Goal: Communication & Community: Answer question/provide support

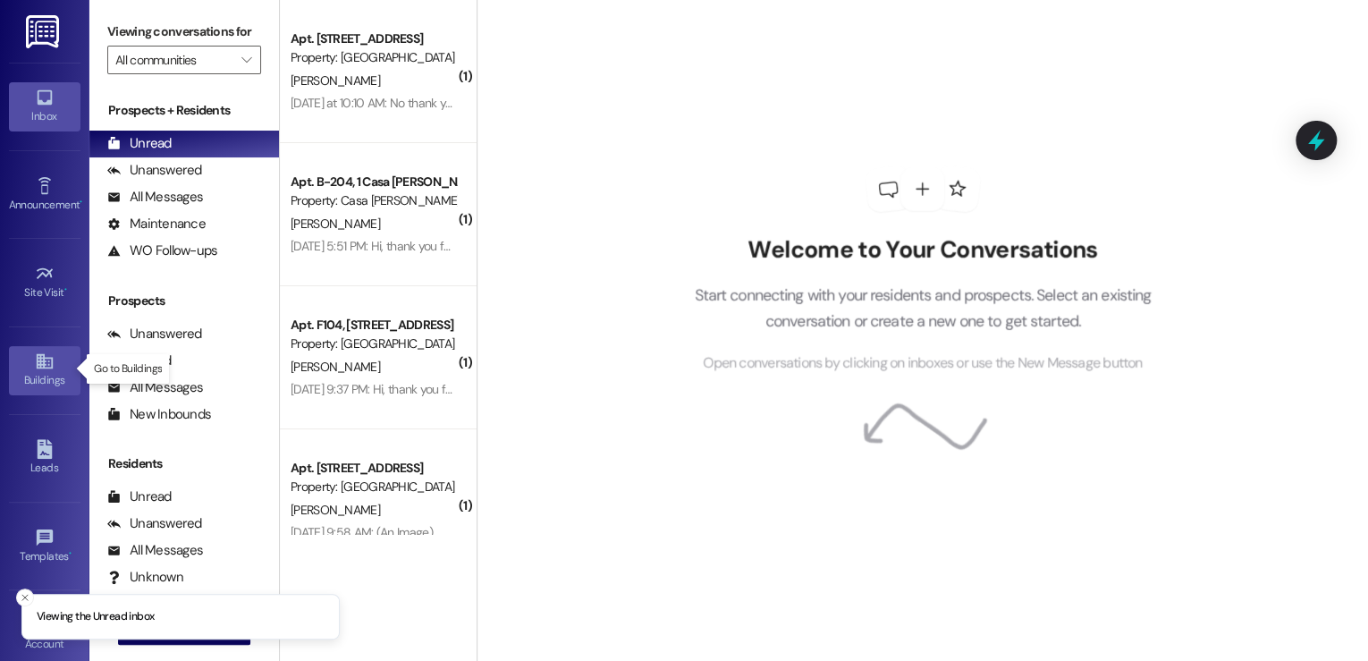
click at [35, 368] on icon at bounding box center [45, 361] width 20 height 20
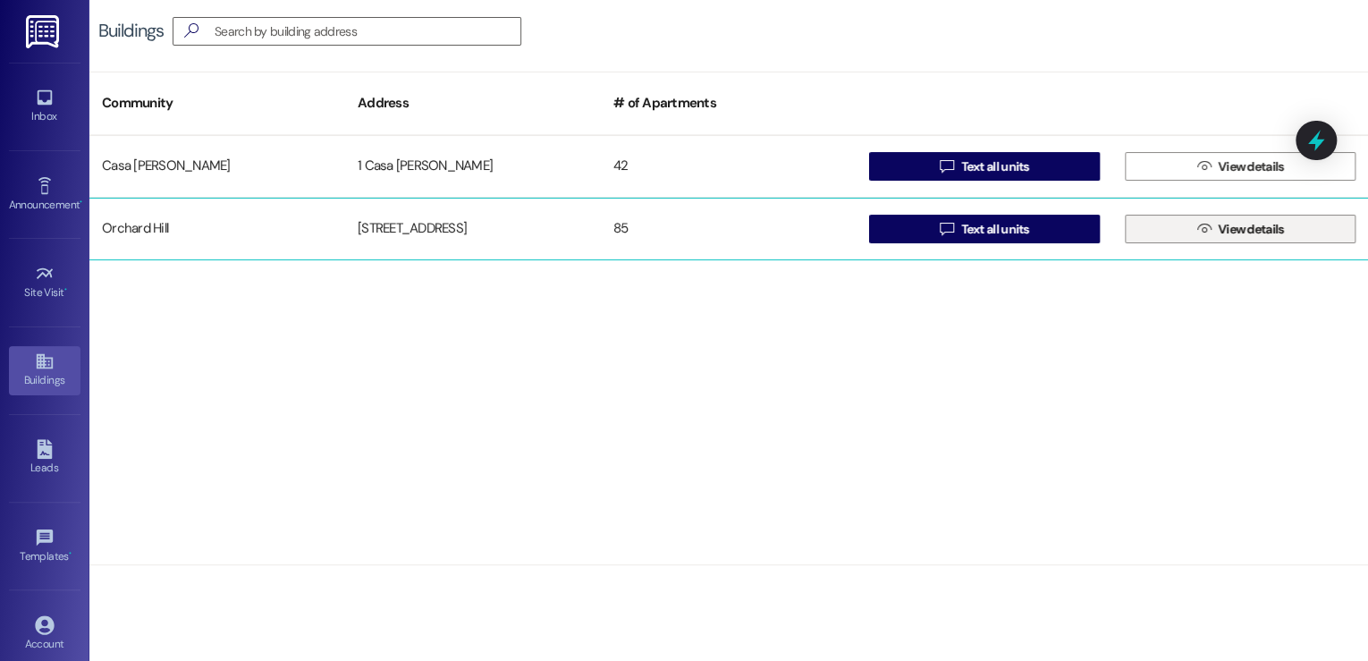
click at [1266, 232] on span "View details" at bounding box center [1251, 229] width 66 height 19
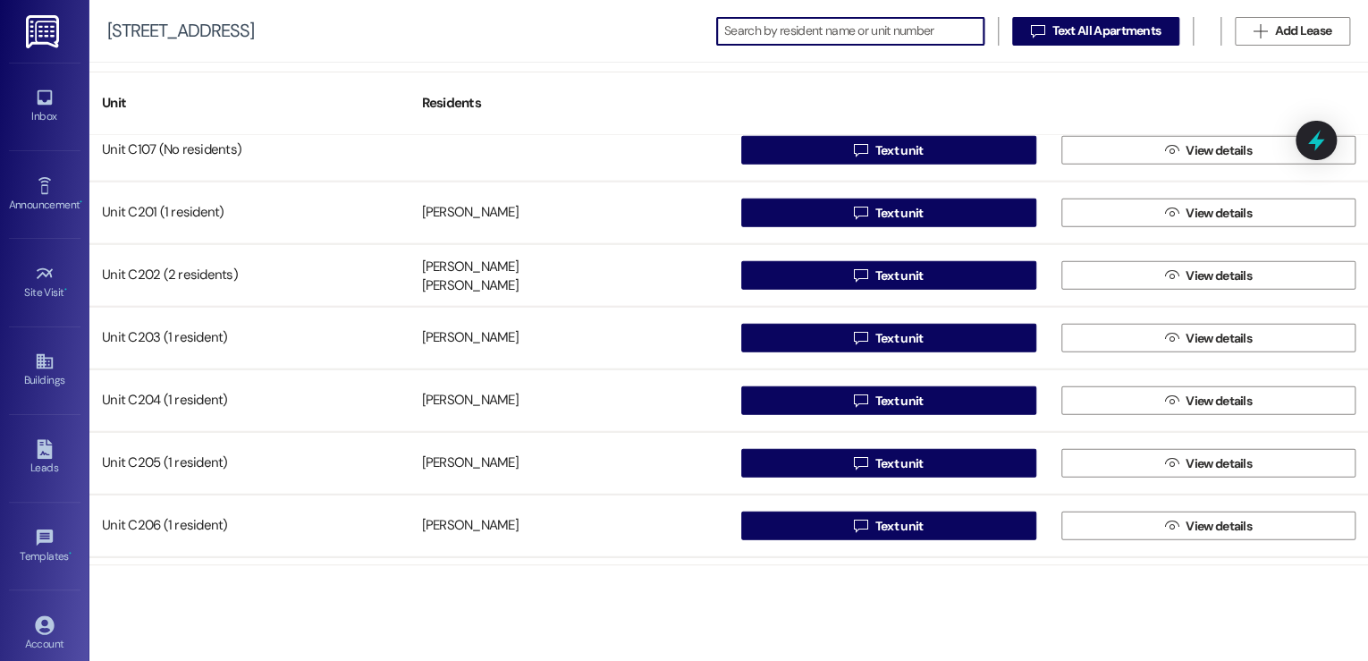
scroll to position [2289, 0]
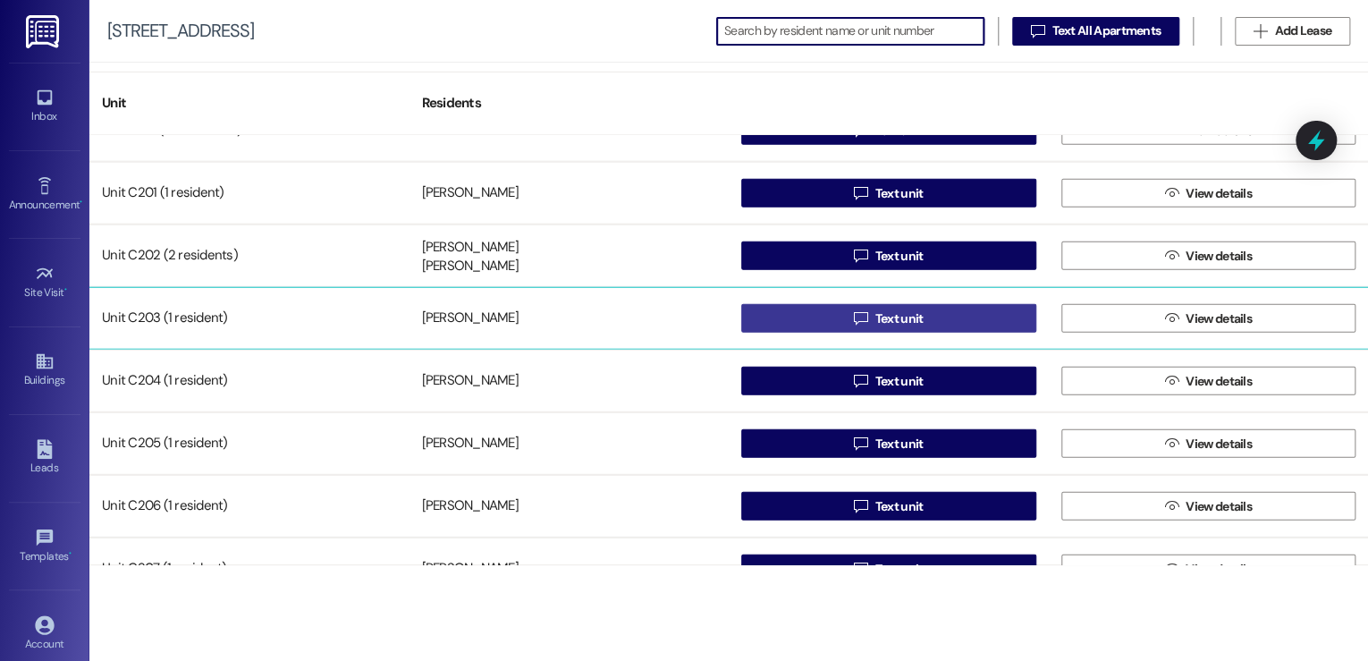
click at [1011, 320] on button " Text unit" at bounding box center [888, 318] width 295 height 29
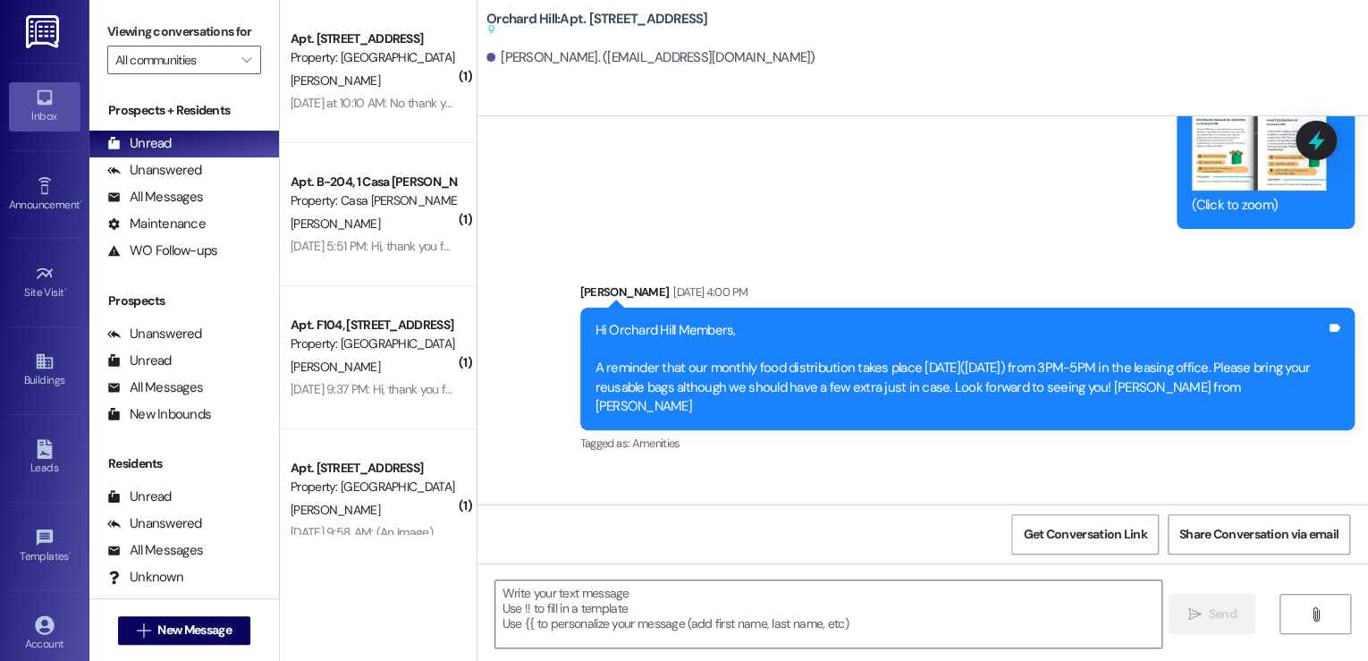
scroll to position [9856, 0]
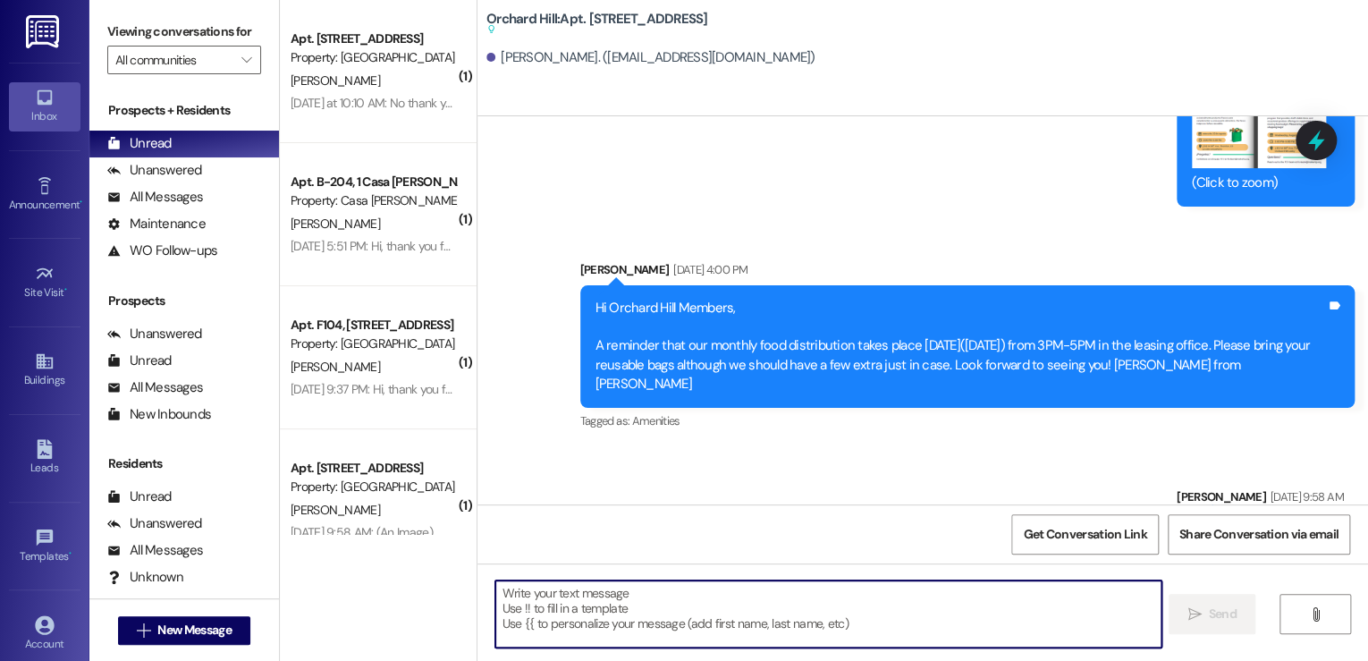
click at [512, 590] on textarea at bounding box center [828, 613] width 666 height 67
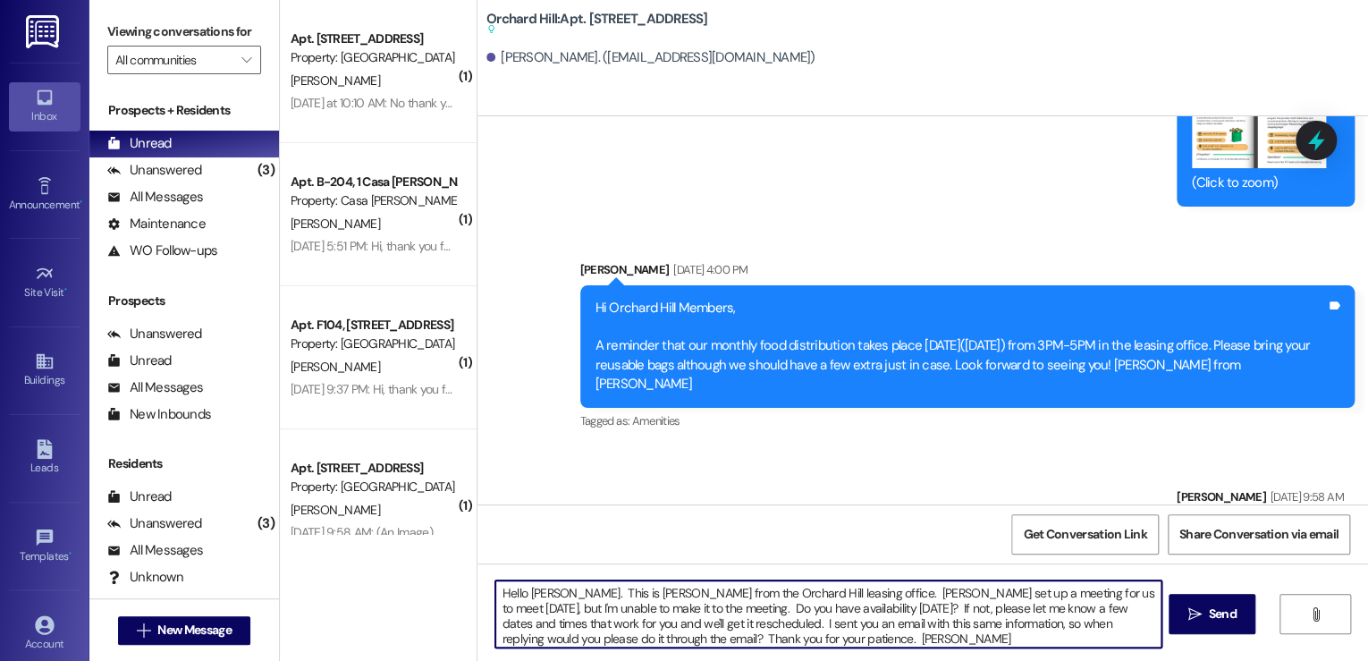
type textarea "Hello [PERSON_NAME]. This is [PERSON_NAME] from the Orchard Hill leasing office…"
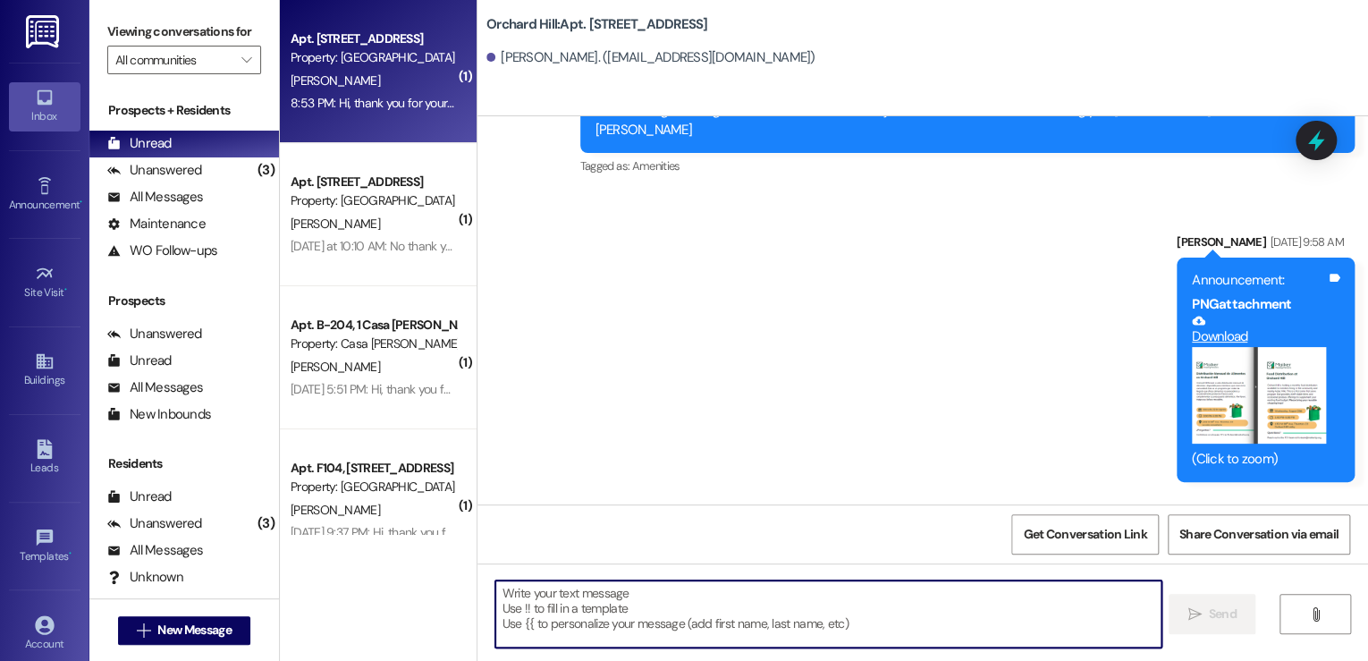
scroll to position [10040, 0]
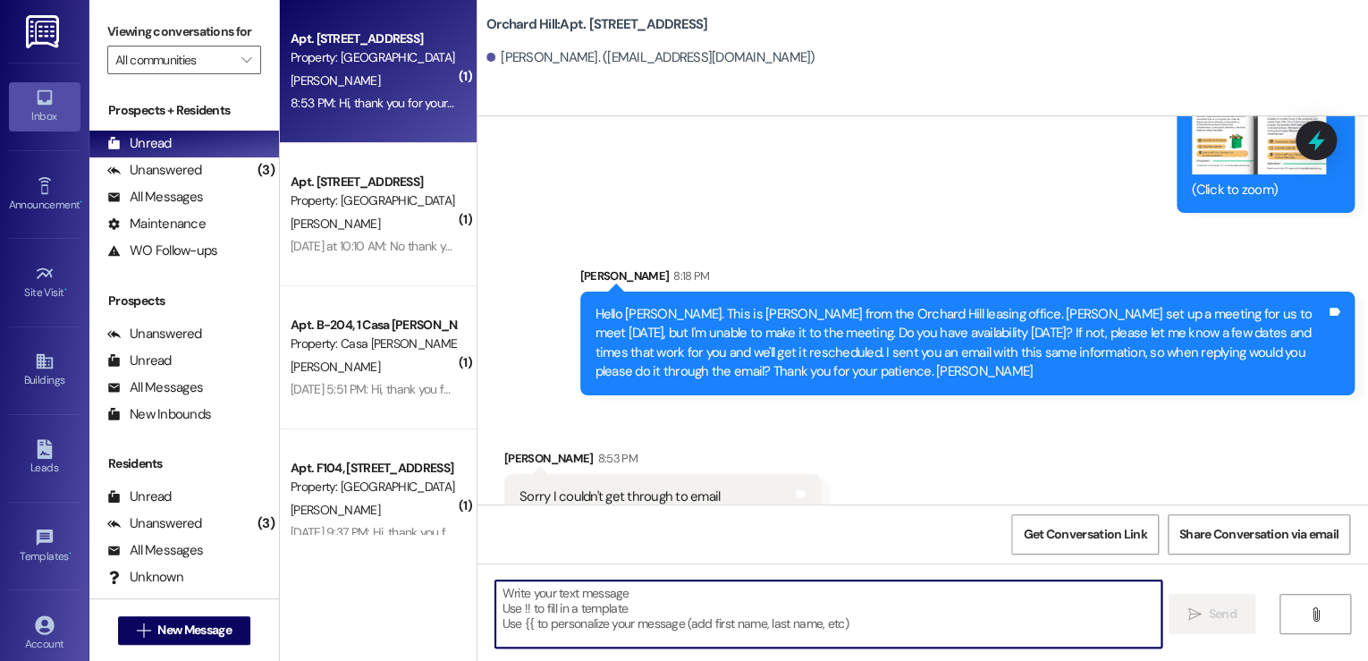
click at [606, 623] on textarea at bounding box center [828, 613] width 666 height 67
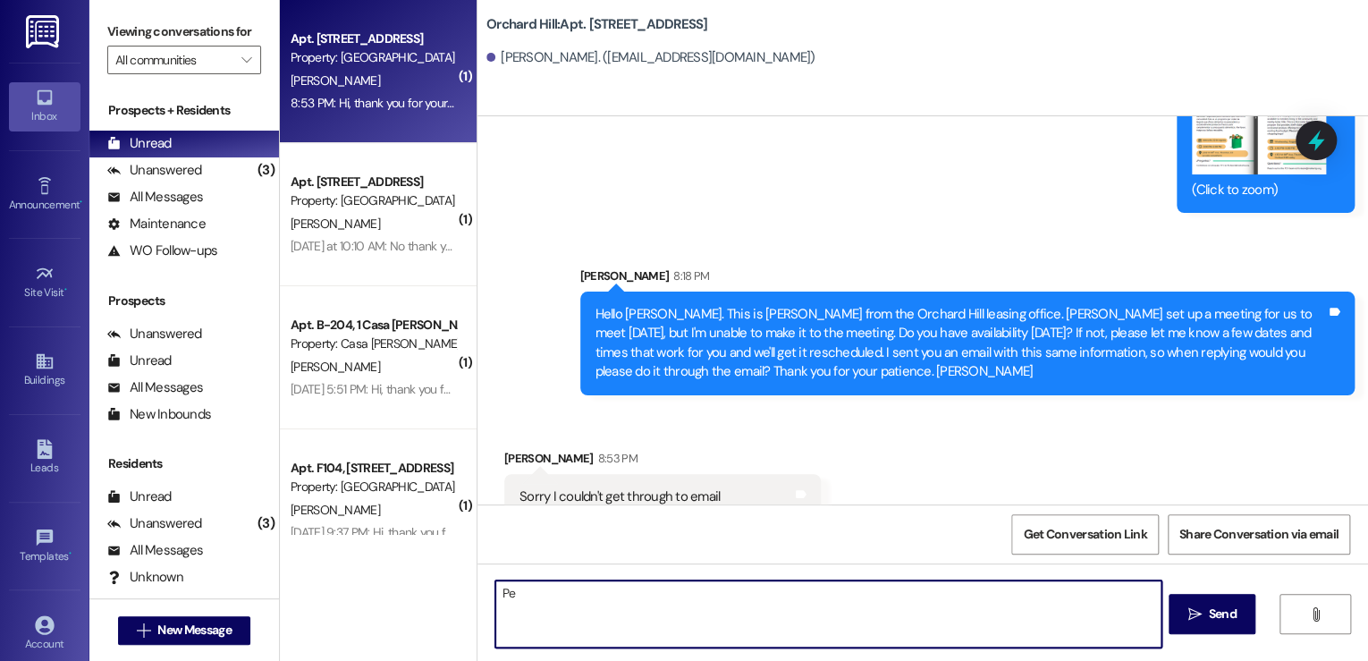
type textarea "P"
type textarea "H"
type textarea "Perfect 9:00am [DATE]? Thanks for the flexibility."
click at [1217, 621] on span "Send" at bounding box center [1223, 614] width 28 height 19
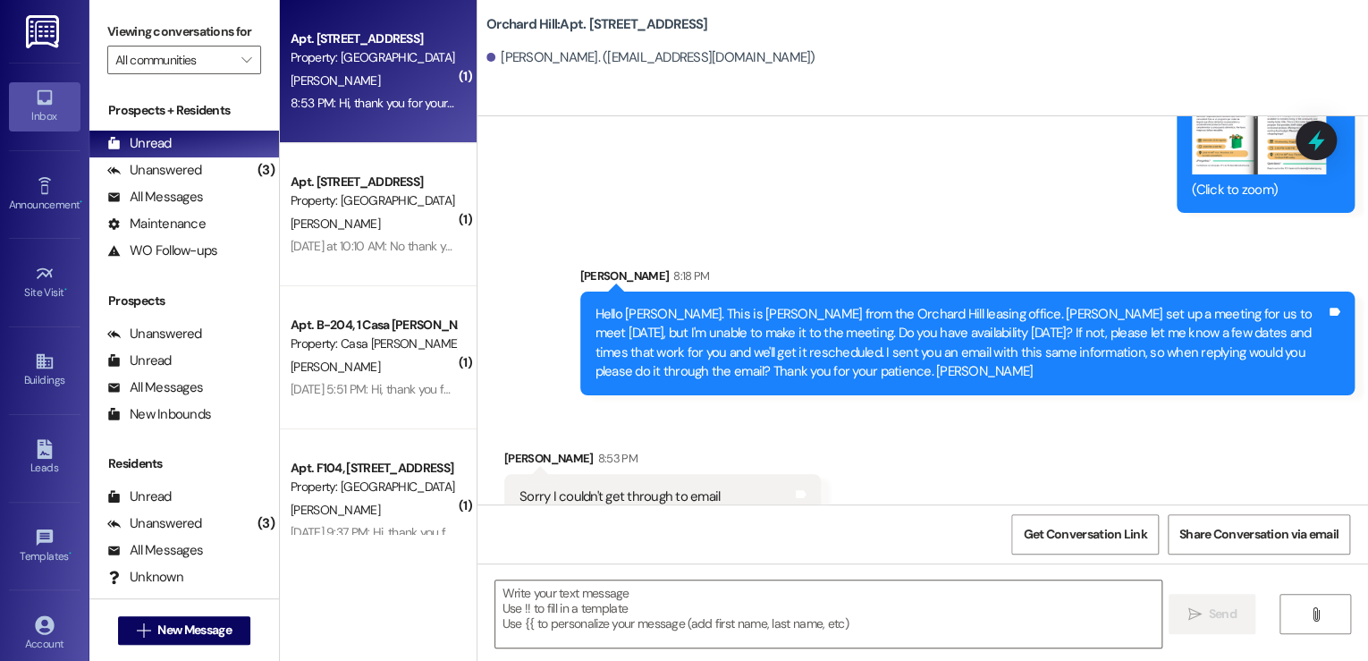
scroll to position [9914, 0]
